Goal: Information Seeking & Learning: Learn about a topic

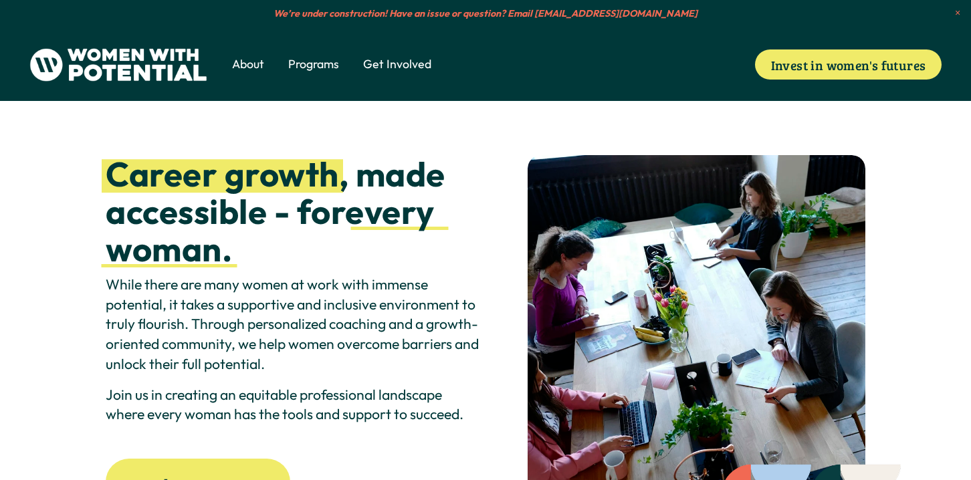
click at [0, 0] on span "Vision & Values" at bounding box center [0, 0] width 0 height 0
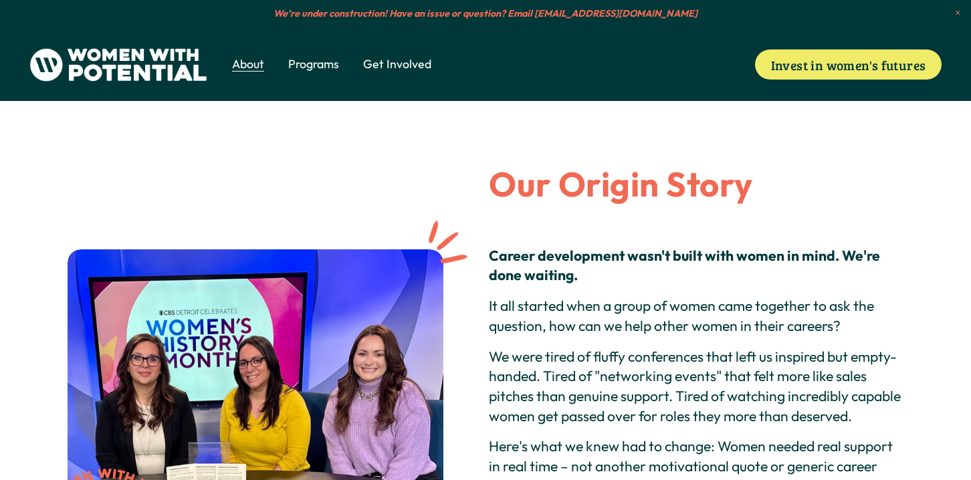
click at [0, 0] on span "The Table" at bounding box center [0, 0] width 0 height 0
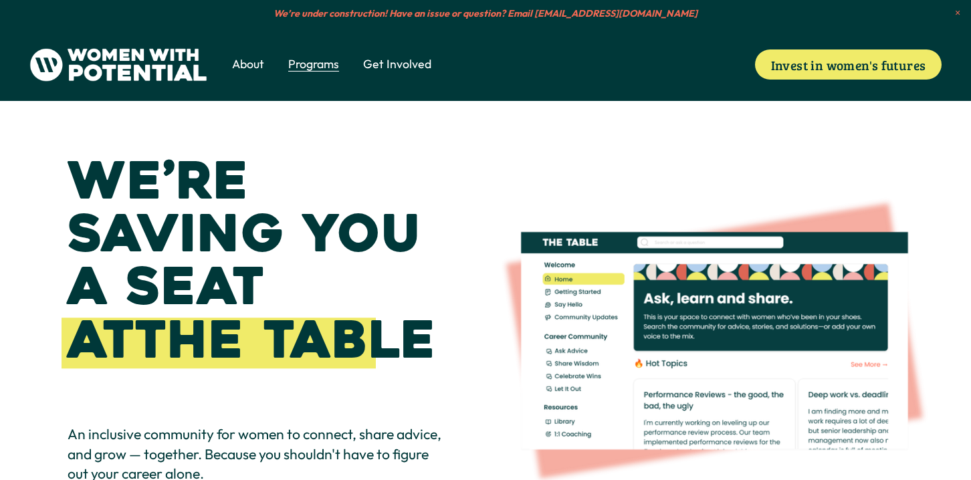
click at [0, 0] on span "1:1 Coaching" at bounding box center [0, 0] width 0 height 0
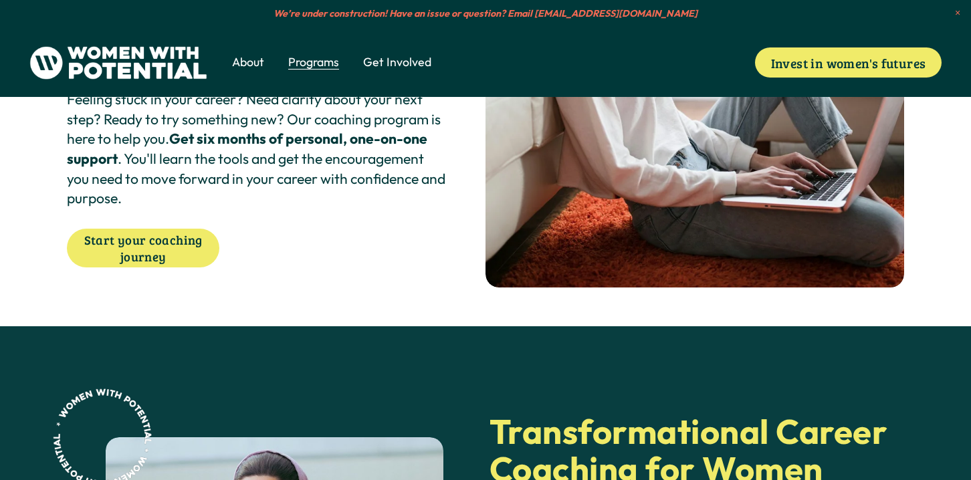
scroll to position [102, 0]
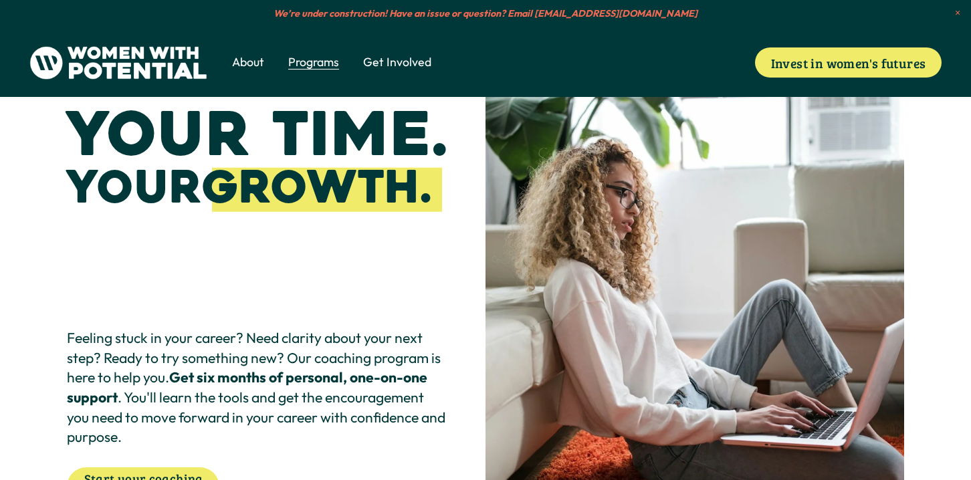
click at [424, 66] on span "Get Involved" at bounding box center [397, 62] width 68 height 17
click at [0, 0] on span "Coach" at bounding box center [0, 0] width 0 height 0
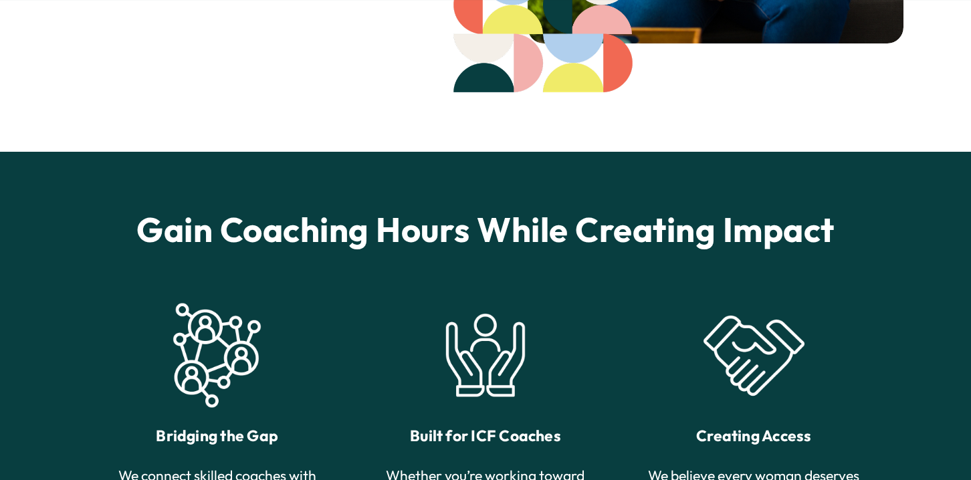
scroll to position [580, 0]
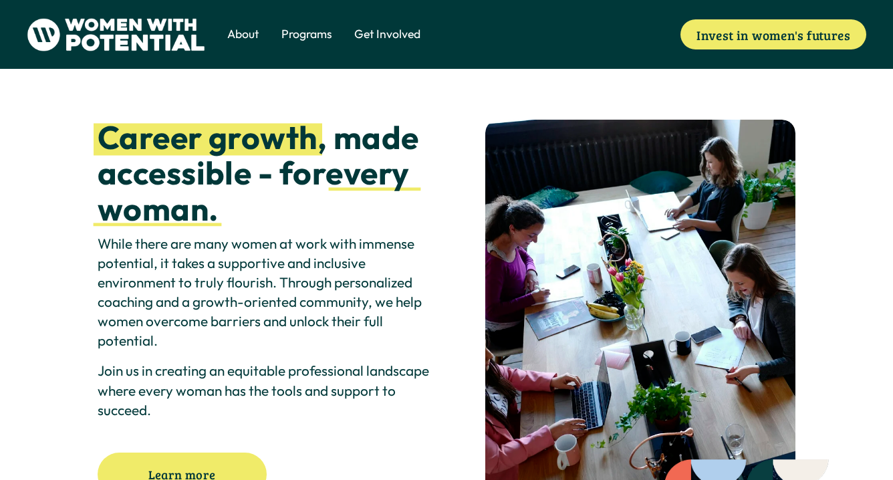
click at [0, 0] on link "The Table" at bounding box center [0, 0] width 0 height 0
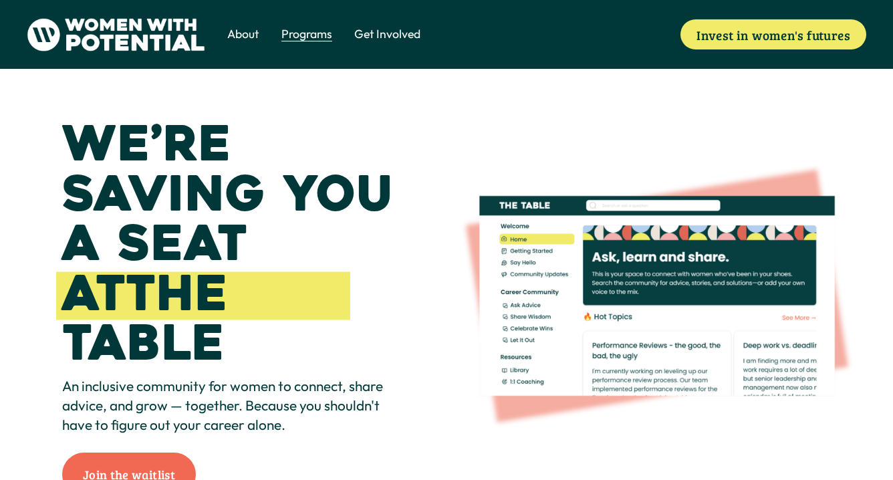
click at [0, 0] on span "Coach" at bounding box center [0, 0] width 0 height 0
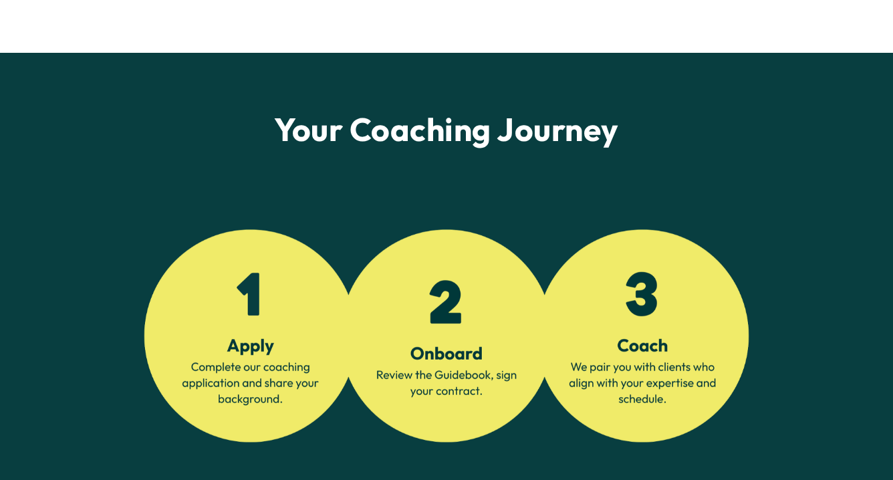
scroll to position [2553, 0]
